Goal: Transaction & Acquisition: Purchase product/service

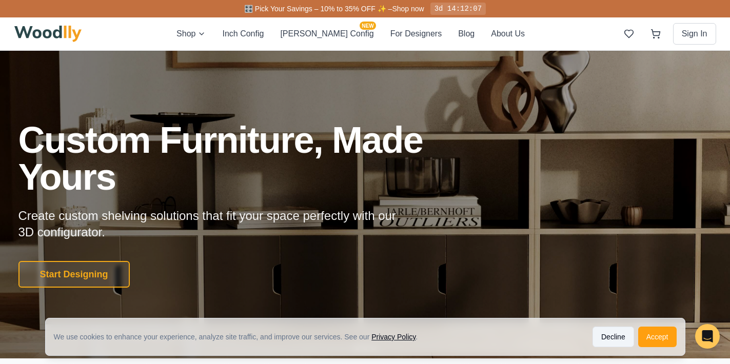
click at [605, 334] on button "Decline" at bounding box center [613, 337] width 42 height 21
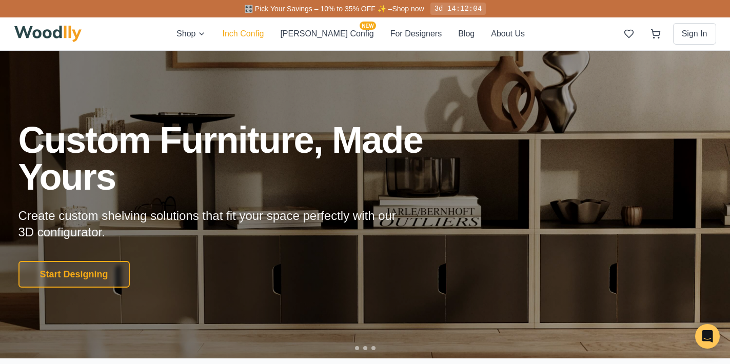
click at [264, 32] on button "Inch Config" at bounding box center [243, 34] width 42 height 12
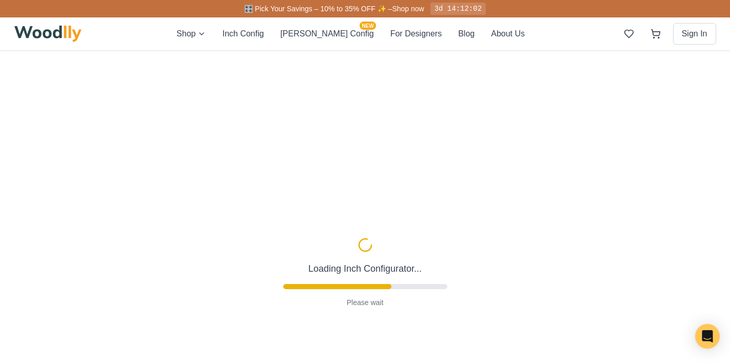
type input "63"
type input "2"
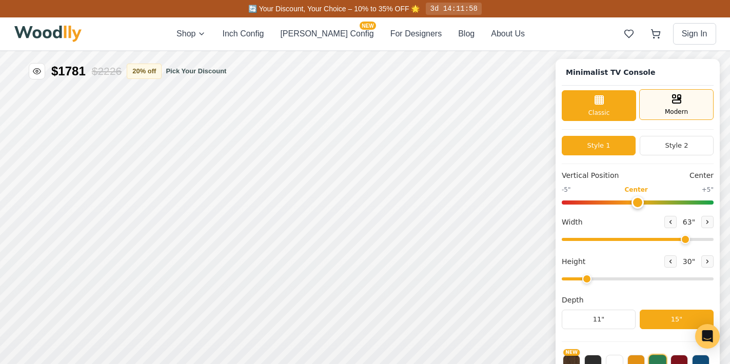
click at [674, 97] on icon at bounding box center [676, 99] width 12 height 12
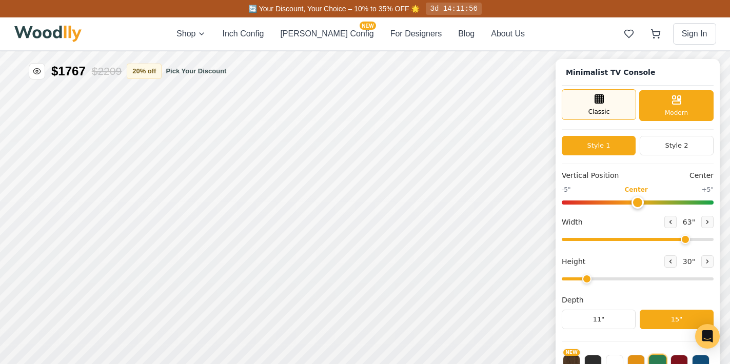
click at [606, 98] on div "Classic" at bounding box center [599, 104] width 74 height 31
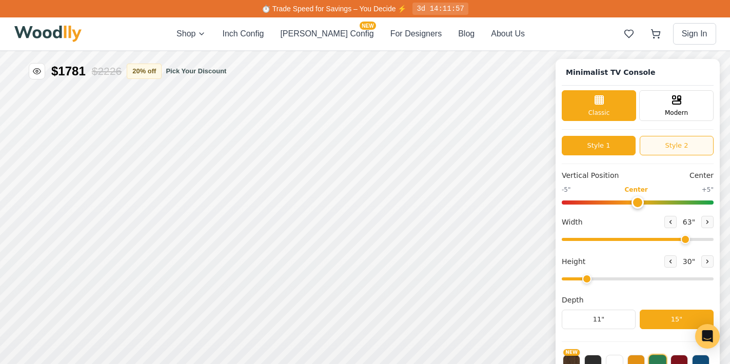
click at [675, 142] on button "Style 2" at bounding box center [677, 145] width 74 height 19
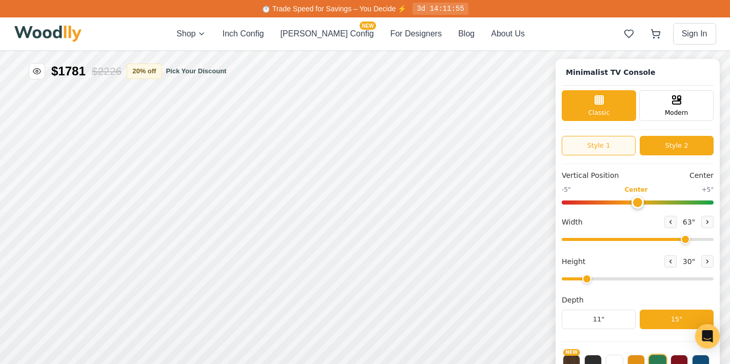
click at [583, 144] on button "Style 1" at bounding box center [599, 145] width 74 height 19
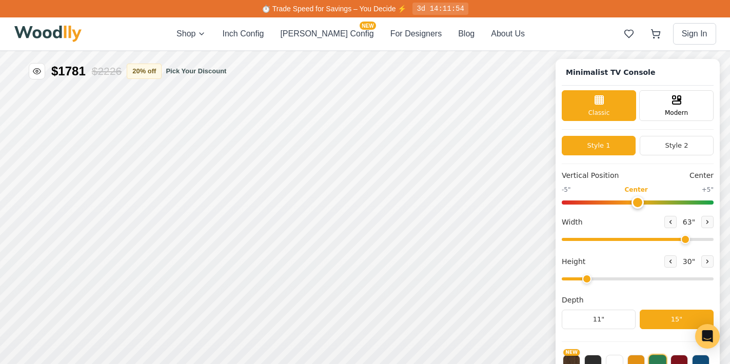
scroll to position [4, 0]
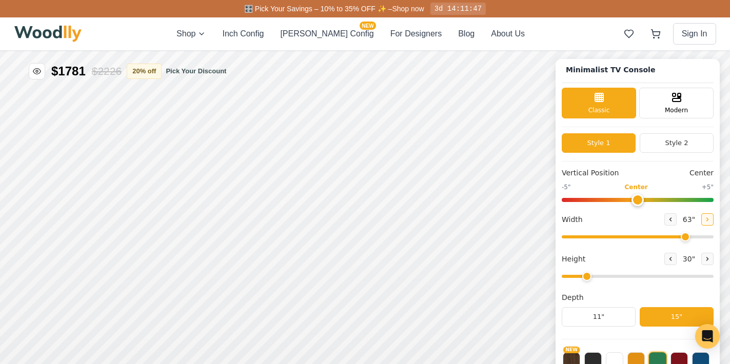
click at [707, 218] on icon at bounding box center [708, 219] width 2 height 3
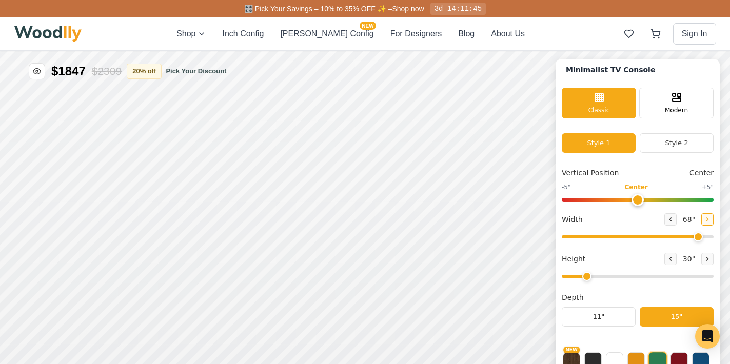
click at [707, 218] on icon at bounding box center [708, 219] width 2 height 3
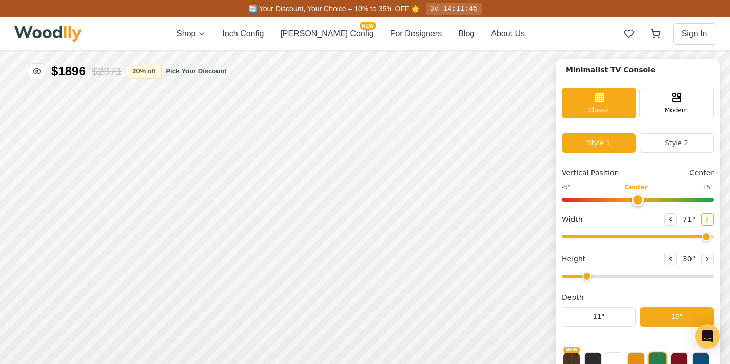
type input "72"
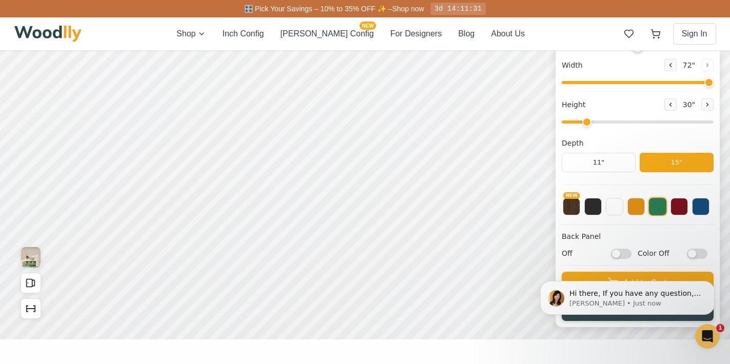
scroll to position [154, 0]
click at [572, 207] on button "NEW" at bounding box center [571, 205] width 17 height 17
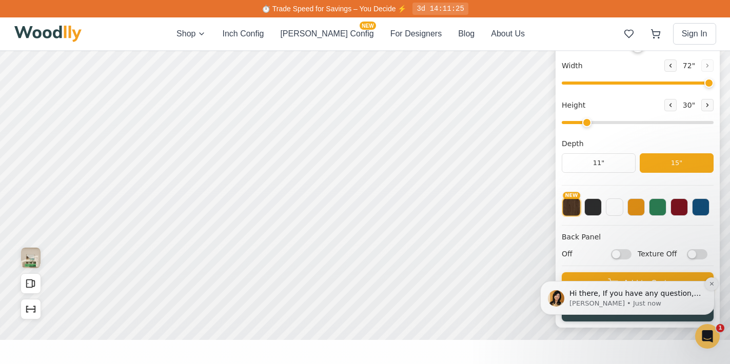
click at [712, 282] on icon "Dismiss notification" at bounding box center [712, 284] width 6 height 6
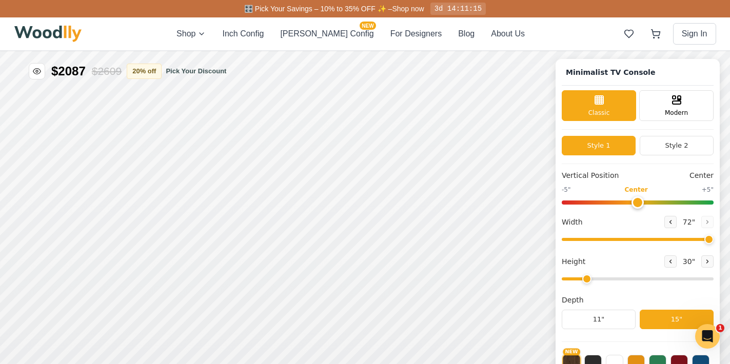
scroll to position [4, 0]
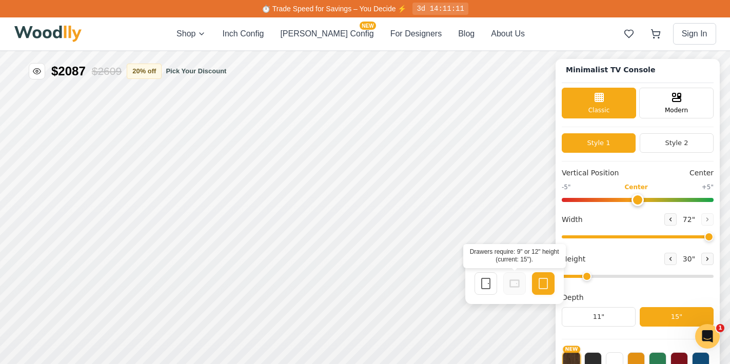
click at [515, 283] on icon at bounding box center [514, 283] width 12 height 12
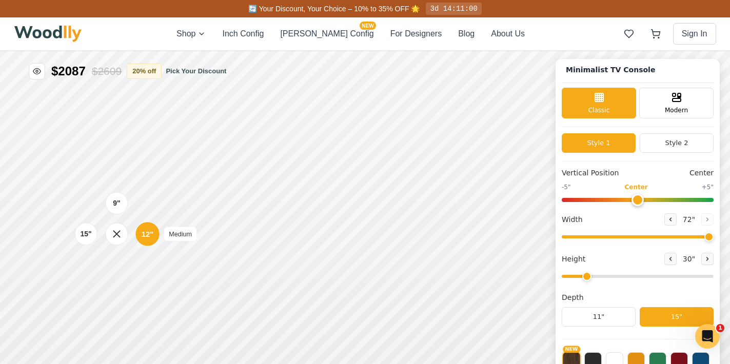
click at [149, 235] on div "12"" at bounding box center [148, 233] width 12 height 11
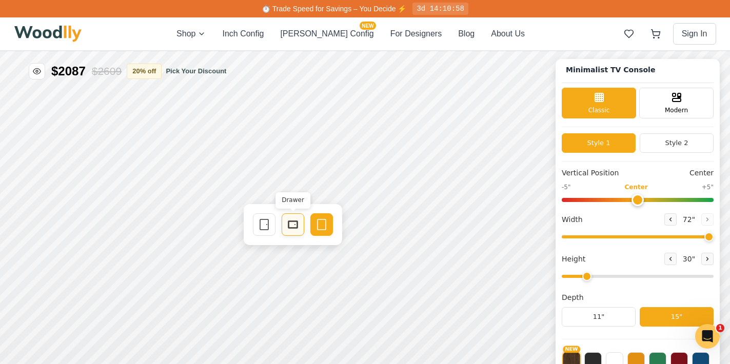
click at [292, 224] on icon at bounding box center [293, 224] width 12 height 12
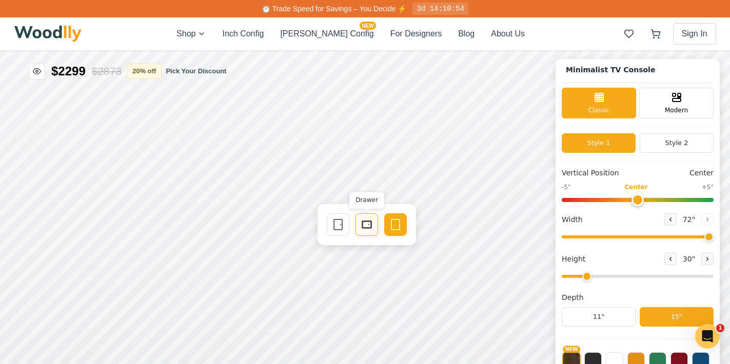
click at [370, 224] on icon at bounding box center [367, 224] width 12 height 12
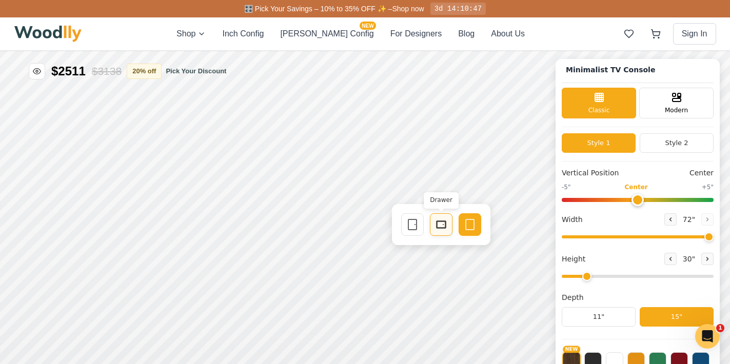
click at [439, 225] on icon at bounding box center [441, 224] width 12 height 12
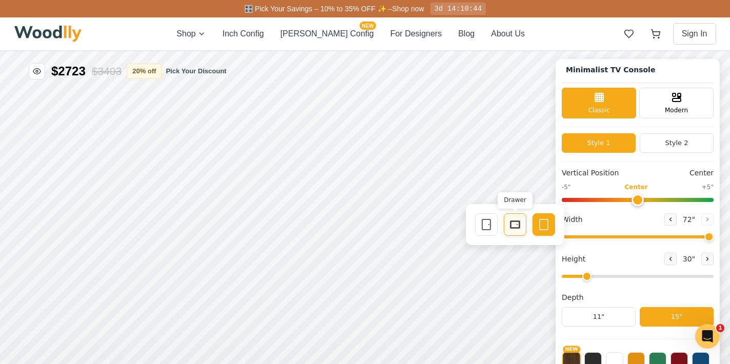
click at [514, 225] on icon at bounding box center [515, 224] width 12 height 12
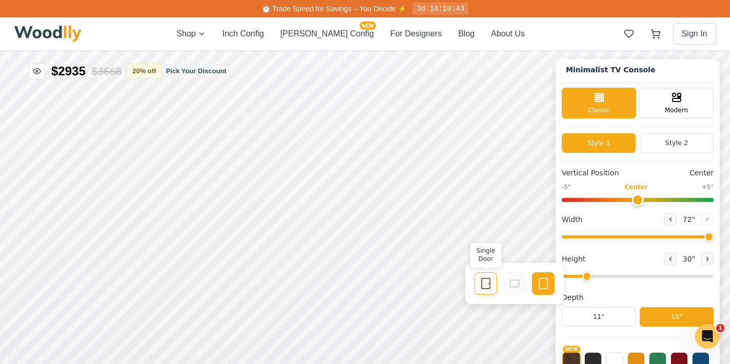
click at [488, 284] on icon at bounding box center [486, 283] width 12 height 12
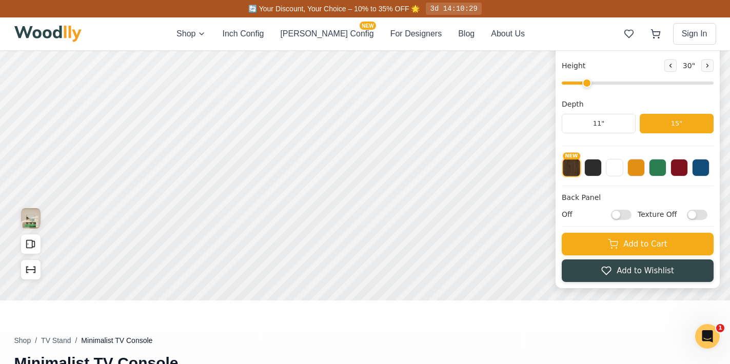
scroll to position [197, 0]
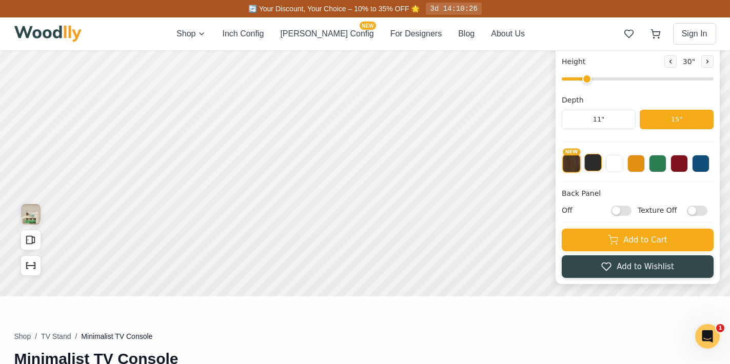
click at [591, 165] on button at bounding box center [592, 162] width 17 height 17
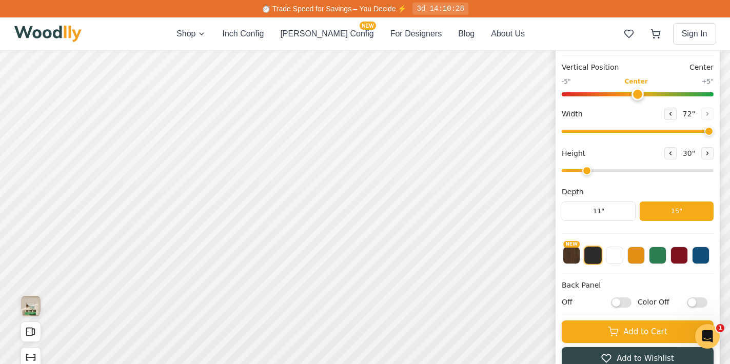
scroll to position [106, 0]
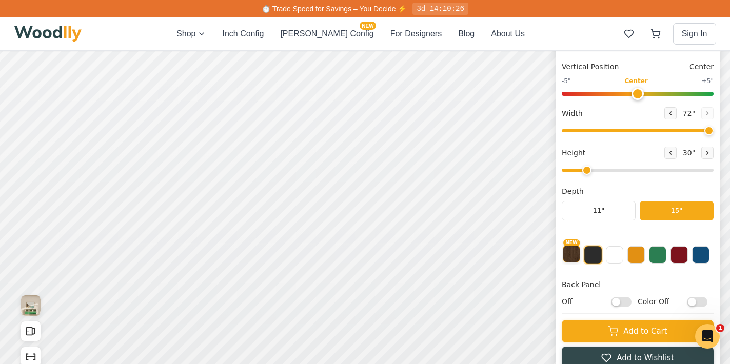
click at [574, 255] on button "NEW" at bounding box center [571, 253] width 17 height 17
click at [690, 301] on input "Texture Off" at bounding box center [697, 302] width 21 height 10
checkbox input "true"
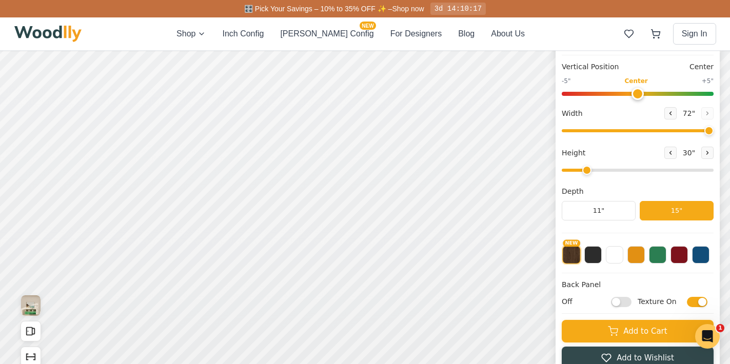
click at [618, 303] on input "Off" at bounding box center [621, 302] width 21 height 10
checkbox input "true"
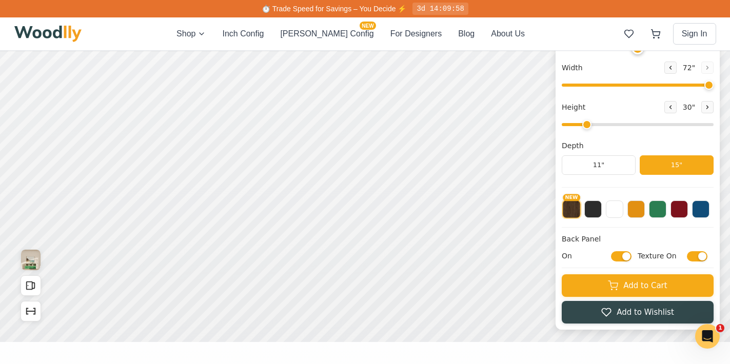
scroll to position [101, 0]
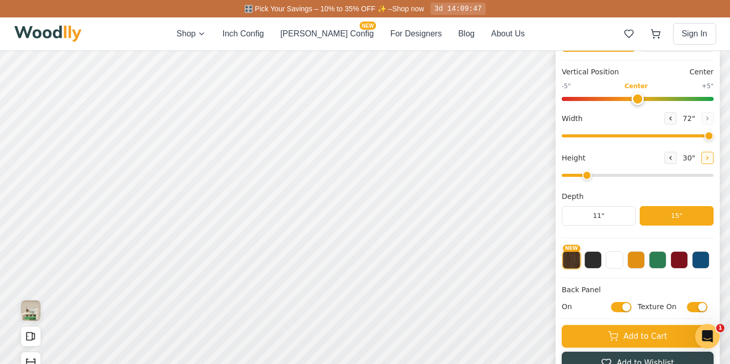
click at [707, 156] on icon at bounding box center [707, 158] width 6 height 6
click at [670, 156] on icon at bounding box center [671, 157] width 2 height 3
type input "2"
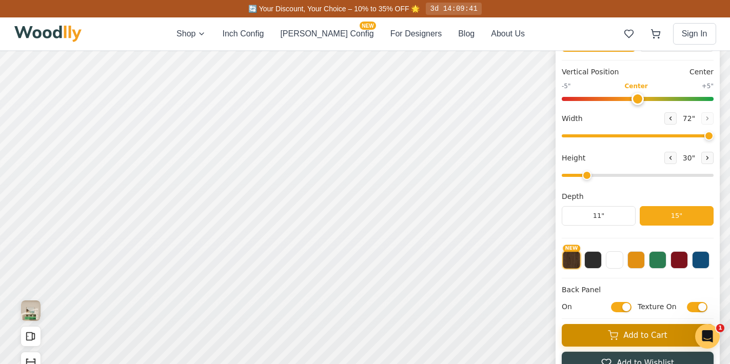
click at [659, 334] on button "Add to Cart" at bounding box center [638, 335] width 152 height 23
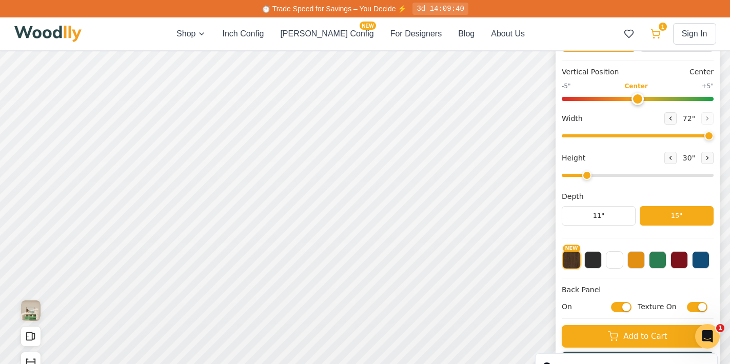
click at [655, 32] on icon at bounding box center [655, 34] width 10 height 10
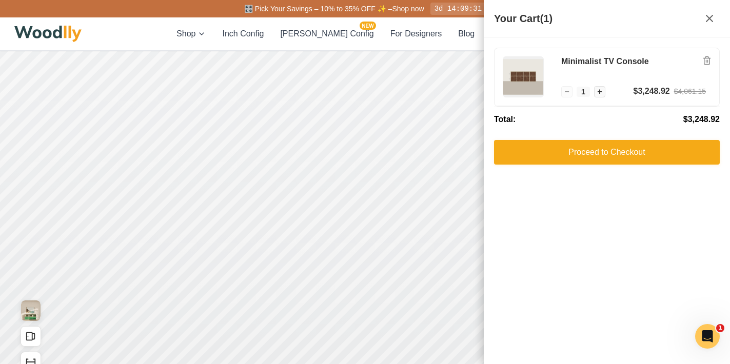
click at [711, 15] on icon at bounding box center [709, 18] width 12 height 12
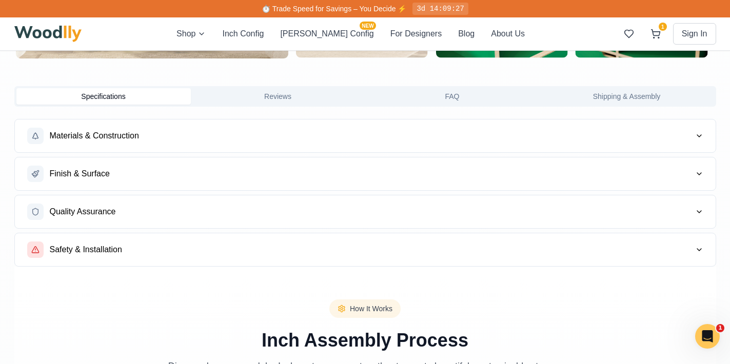
scroll to position [819, 0]
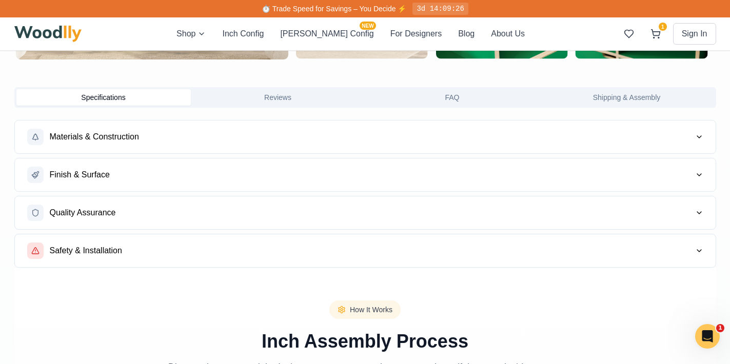
click at [84, 173] on span "Finish & Surface" at bounding box center [80, 175] width 60 height 12
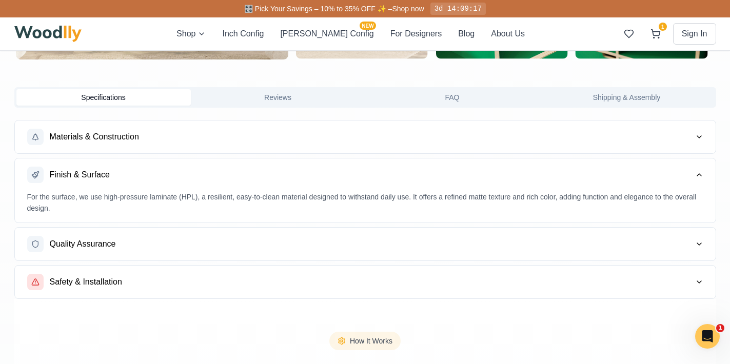
click at [102, 135] on span "Materials & Construction" at bounding box center [94, 137] width 89 height 12
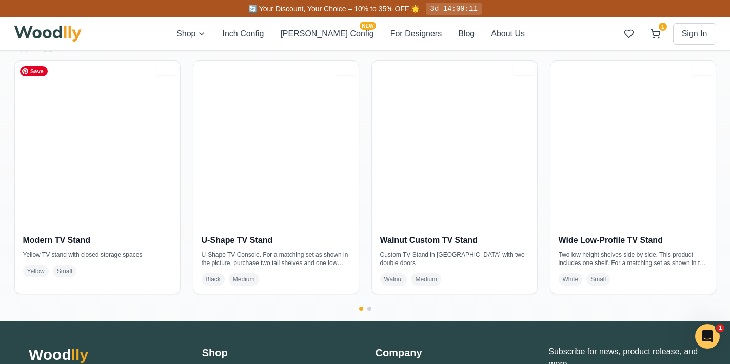
scroll to position [1976, 0]
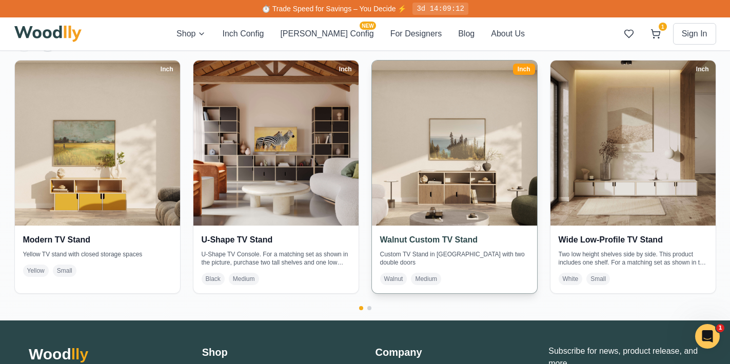
click at [392, 273] on span "Walnut" at bounding box center [393, 279] width 27 height 12
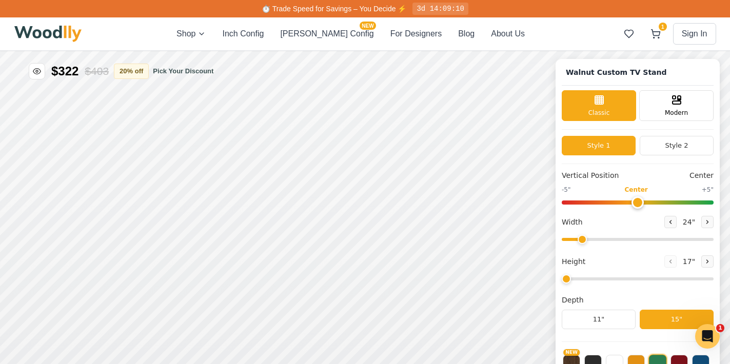
type input "62"
type input "2"
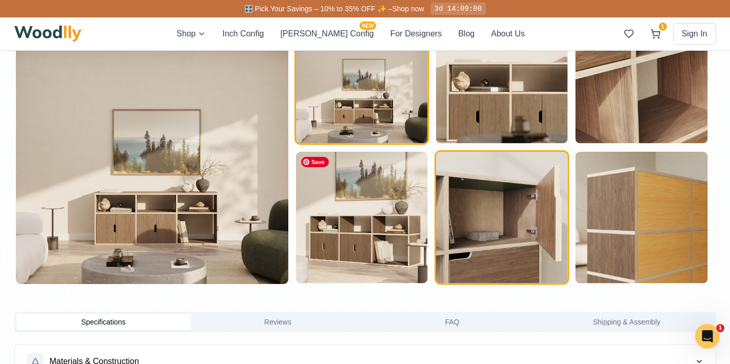
scroll to position [595, 0]
